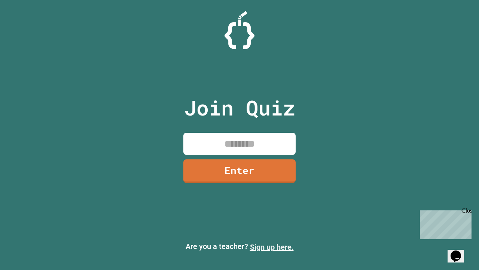
click at [272, 247] on link "Sign up here." at bounding box center [272, 246] width 44 height 9
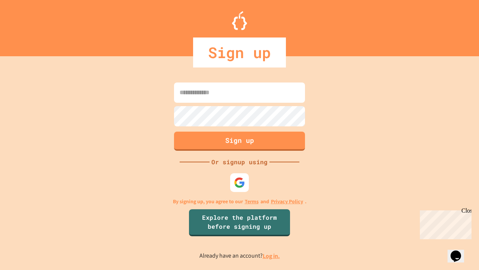
click at [272, 255] on link "Log in." at bounding box center [271, 256] width 17 height 8
